Goal: Check status: Check status

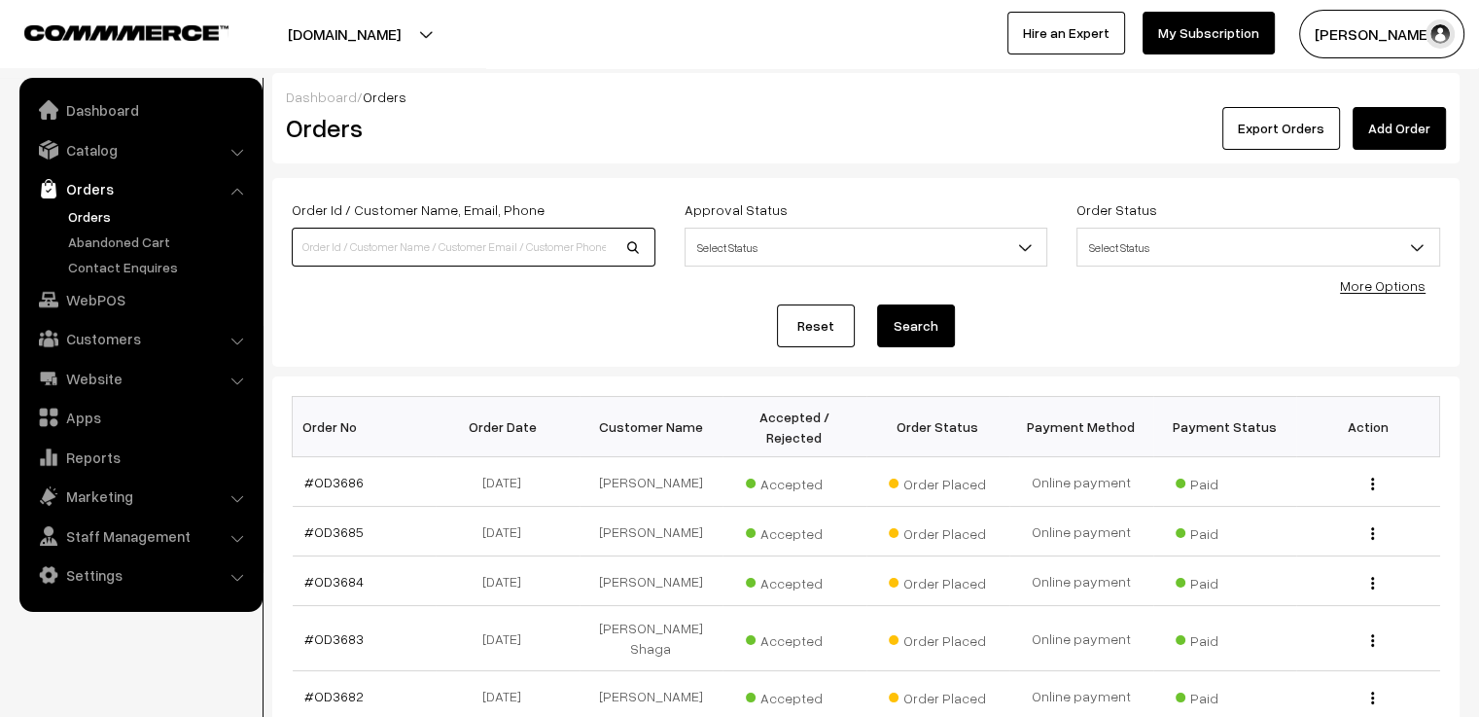
click at [441, 244] on input at bounding box center [474, 247] width 364 height 39
type input "guna"
click at [877, 304] on button "Search" at bounding box center [916, 325] width 78 height 43
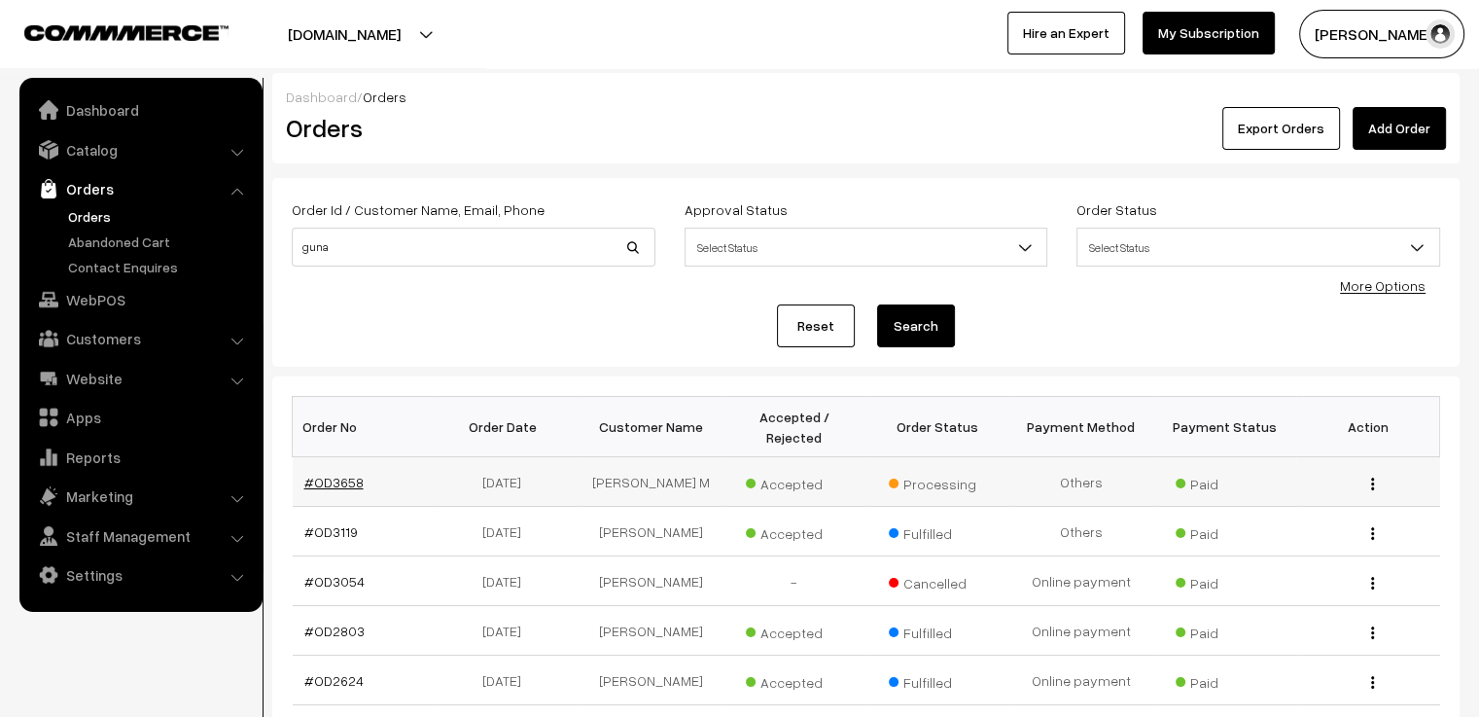
click at [346, 473] on link "#OD3658" at bounding box center [333, 481] width 59 height 17
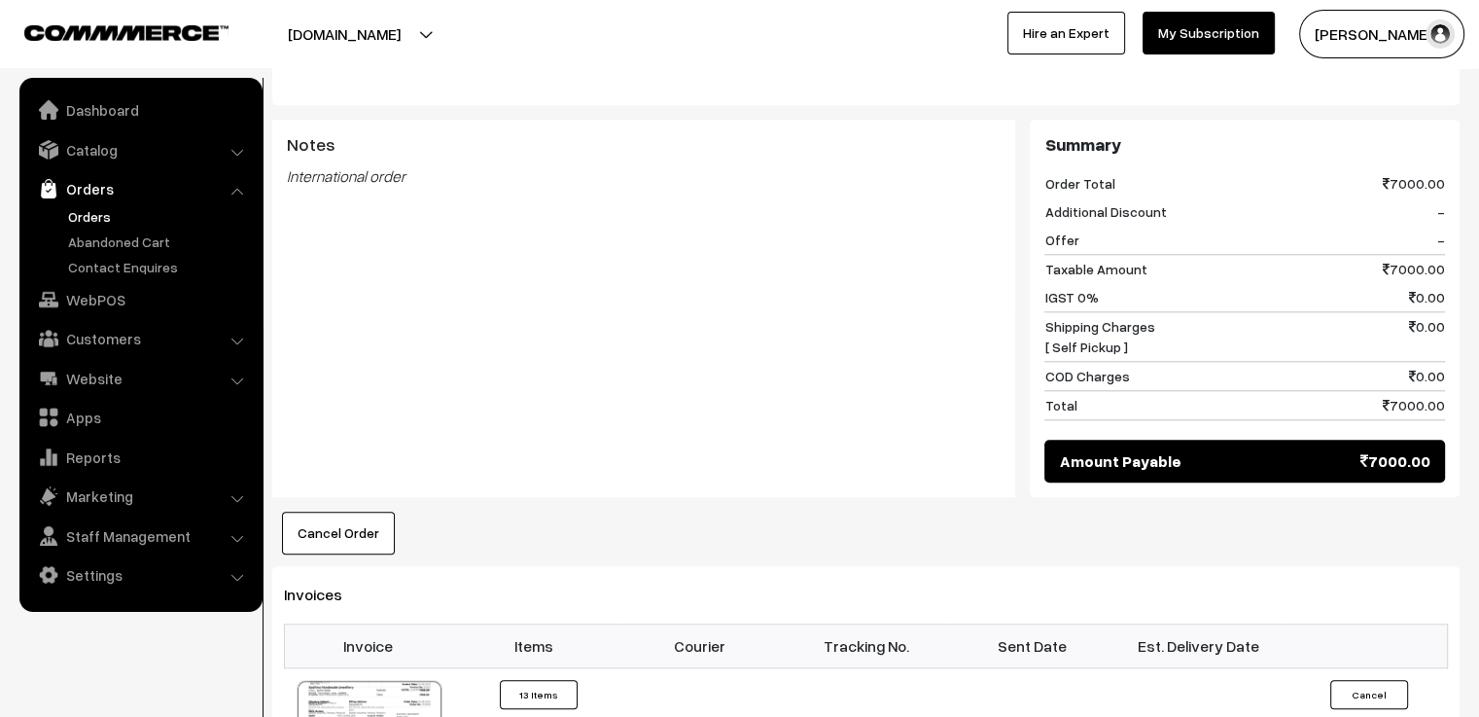
scroll to position [2139, 0]
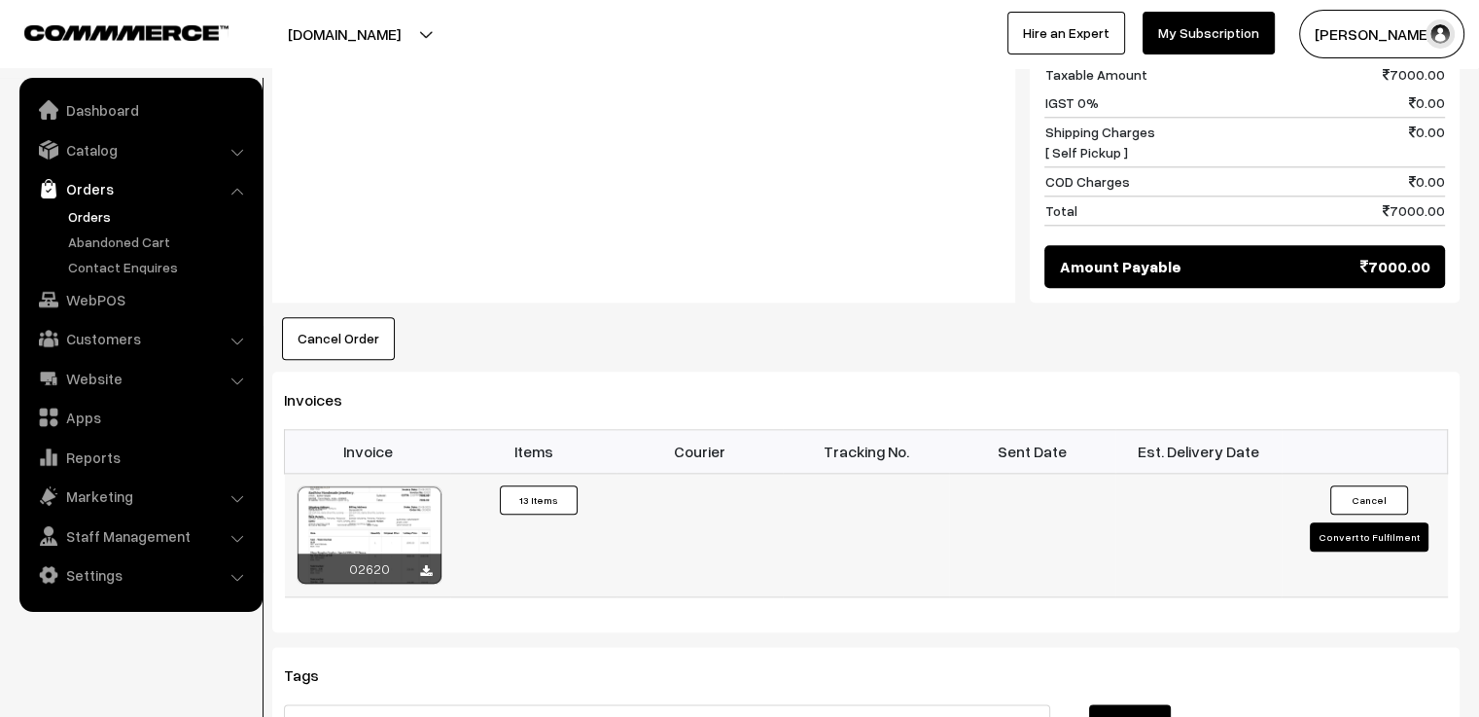
click at [388, 486] on div at bounding box center [370, 534] width 144 height 97
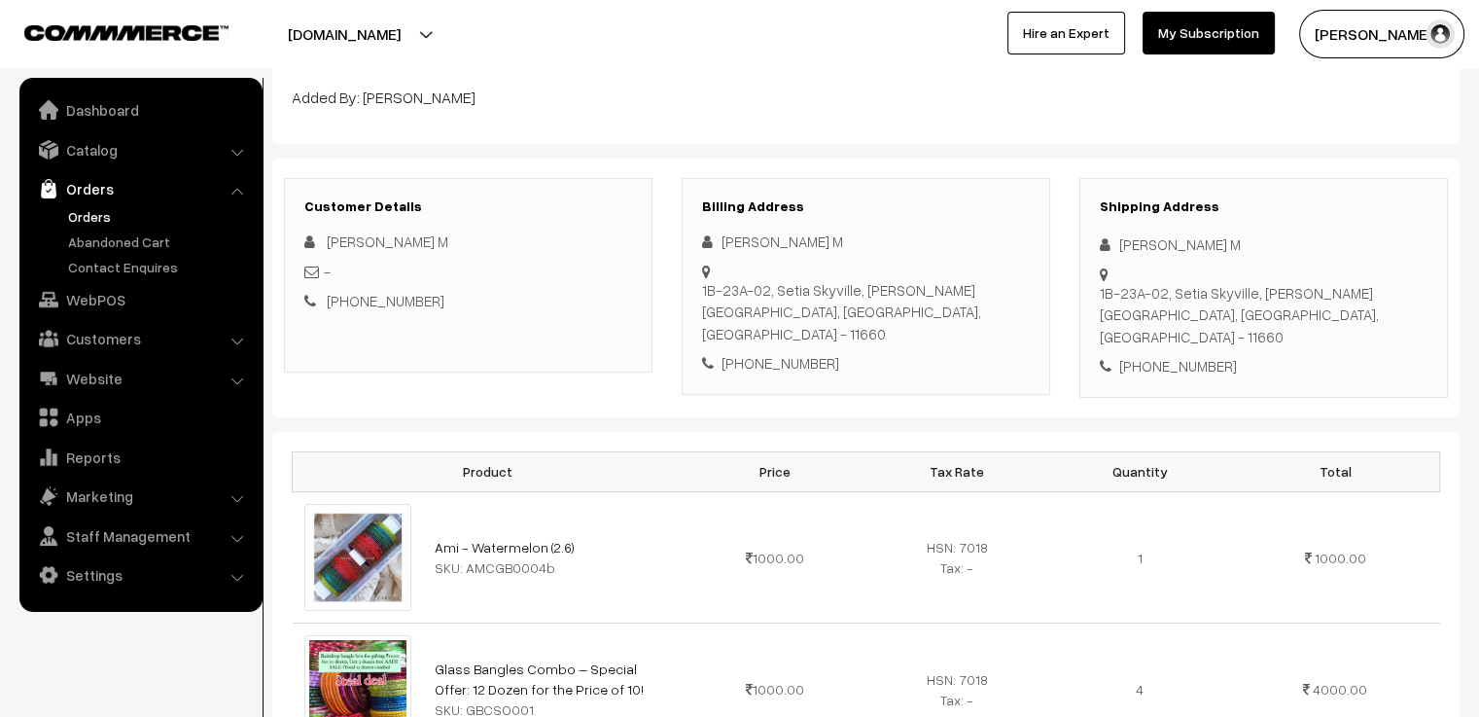
scroll to position [0, 0]
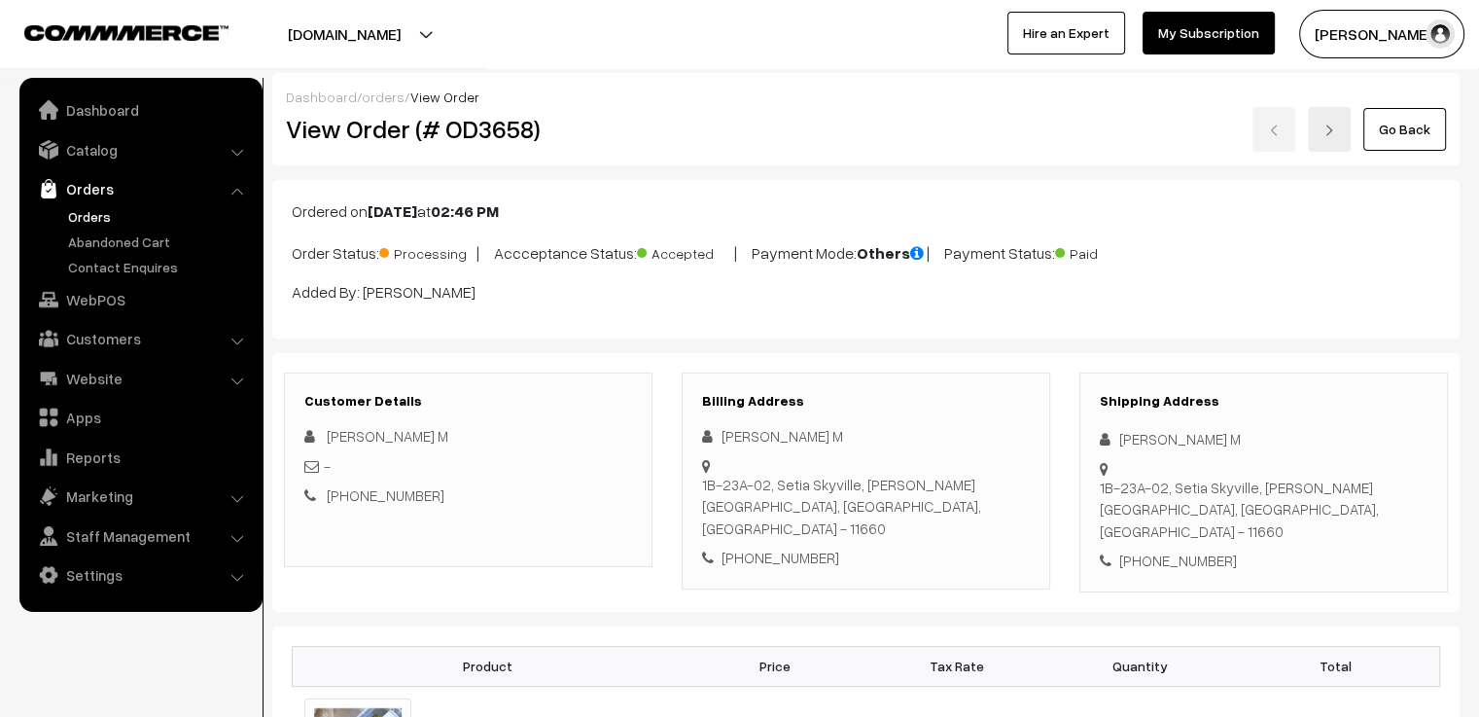
click at [1406, 129] on link "Go Back" at bounding box center [1404, 129] width 83 height 43
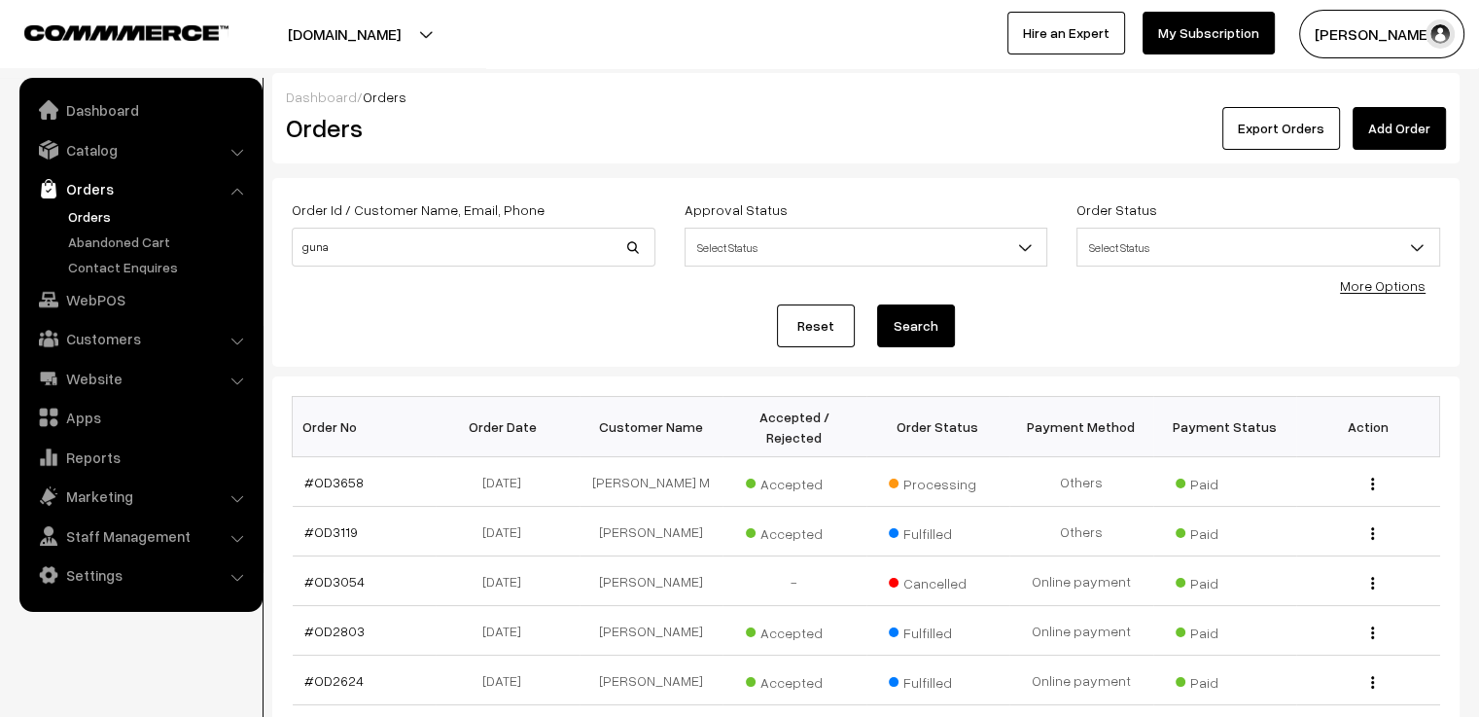
click at [843, 318] on link "Reset" at bounding box center [816, 325] width 78 height 43
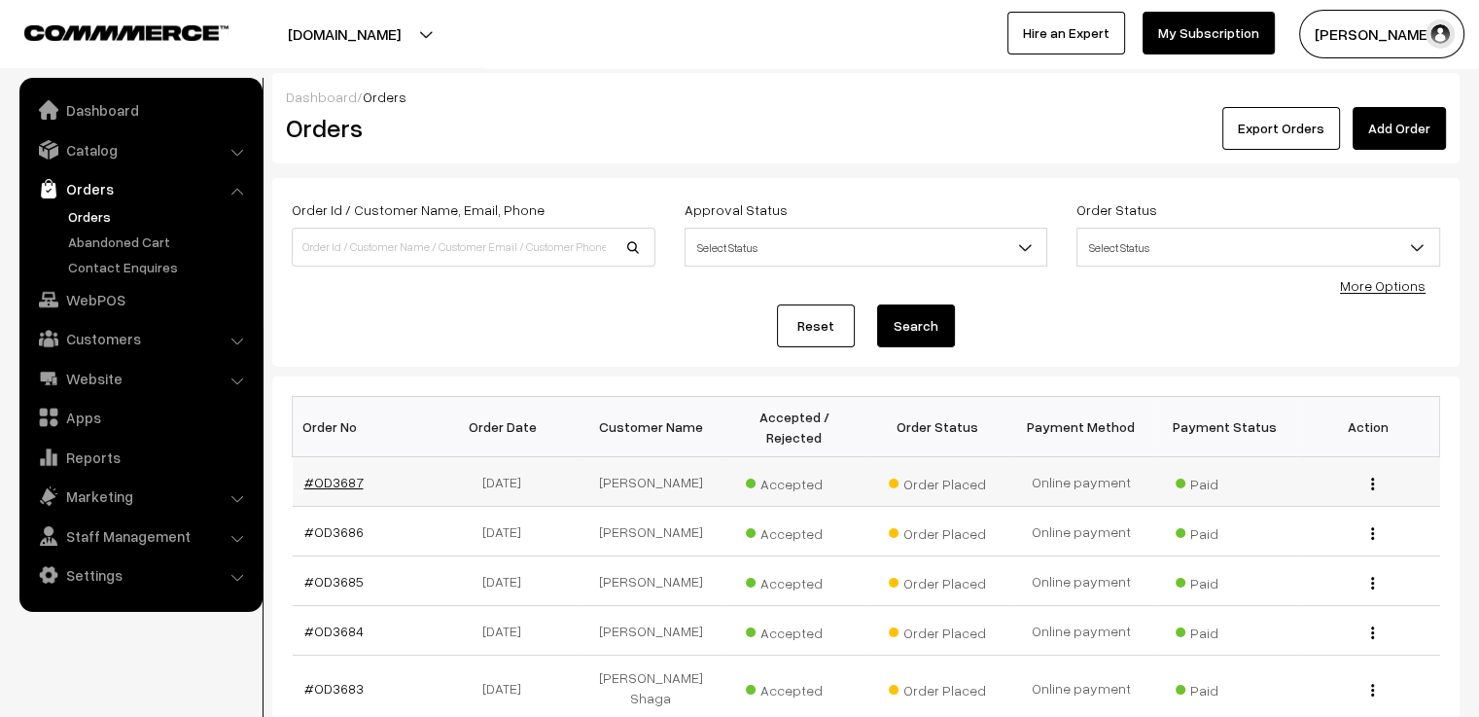
click at [340, 473] on link "#OD3687" at bounding box center [333, 481] width 59 height 17
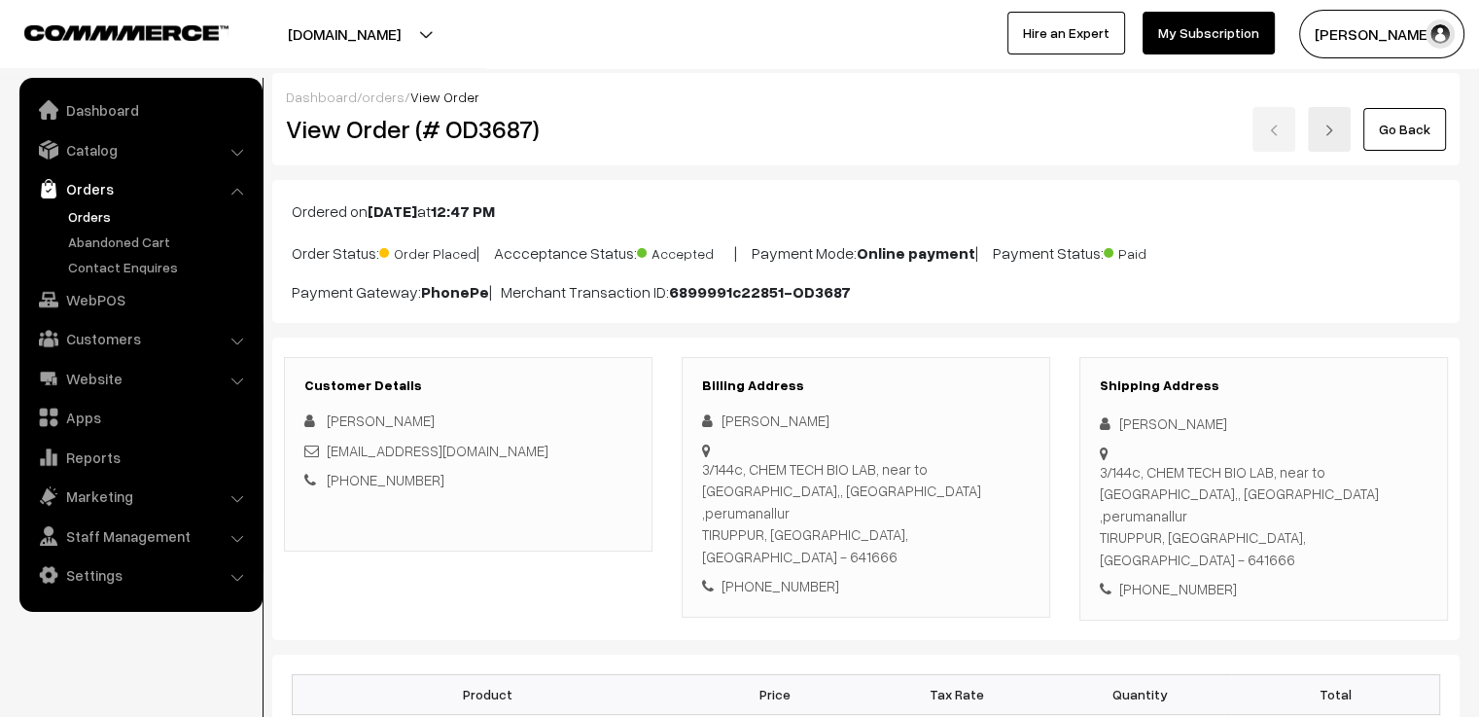
click at [1414, 139] on link "Go Back" at bounding box center [1404, 129] width 83 height 43
